Goal: Find specific page/section: Find specific page/section

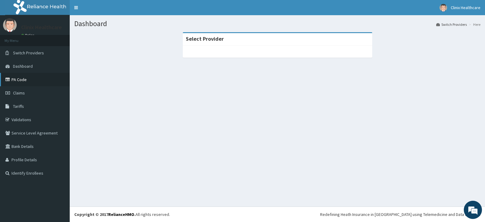
click at [21, 79] on link "PA Code" at bounding box center [35, 79] width 70 height 13
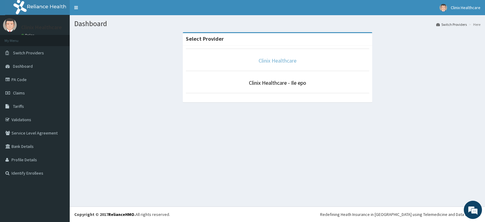
click at [275, 61] on link "Clinix Healthcare" at bounding box center [278, 60] width 38 height 7
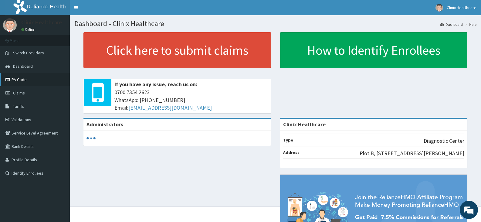
click at [26, 75] on link "PA Code" at bounding box center [35, 79] width 70 height 13
